Goal: Task Accomplishment & Management: Complete application form

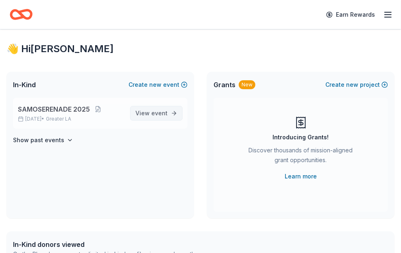
click at [160, 116] on span "event" at bounding box center [159, 112] width 16 height 7
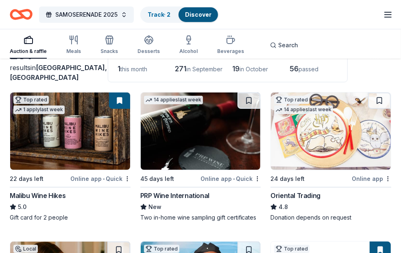
scroll to position [83, 0]
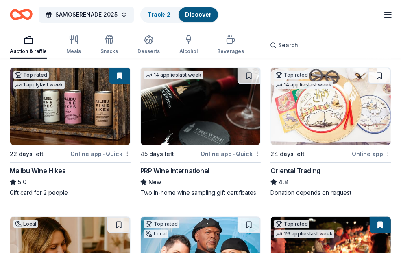
click at [85, 110] on img at bounding box center [70, 106] width 120 height 77
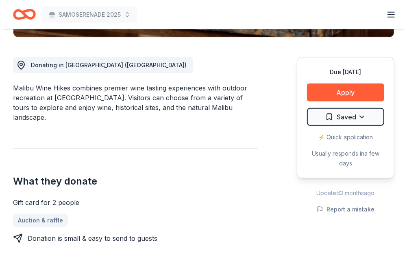
scroll to position [212, 0]
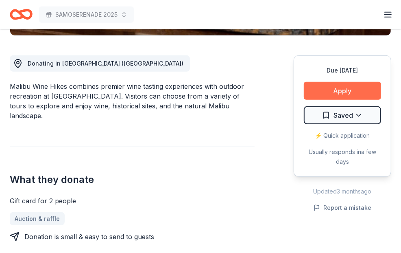
click at [346, 93] on button "Apply" at bounding box center [342, 91] width 77 height 18
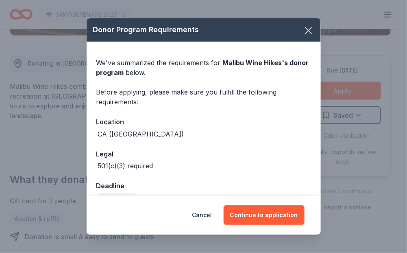
scroll to position [18, 0]
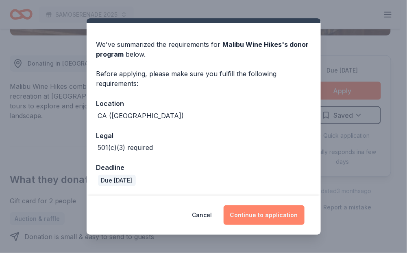
click at [260, 217] on button "Continue to application" at bounding box center [264, 215] width 81 height 20
